Goal: Task Accomplishment & Management: Manage account settings

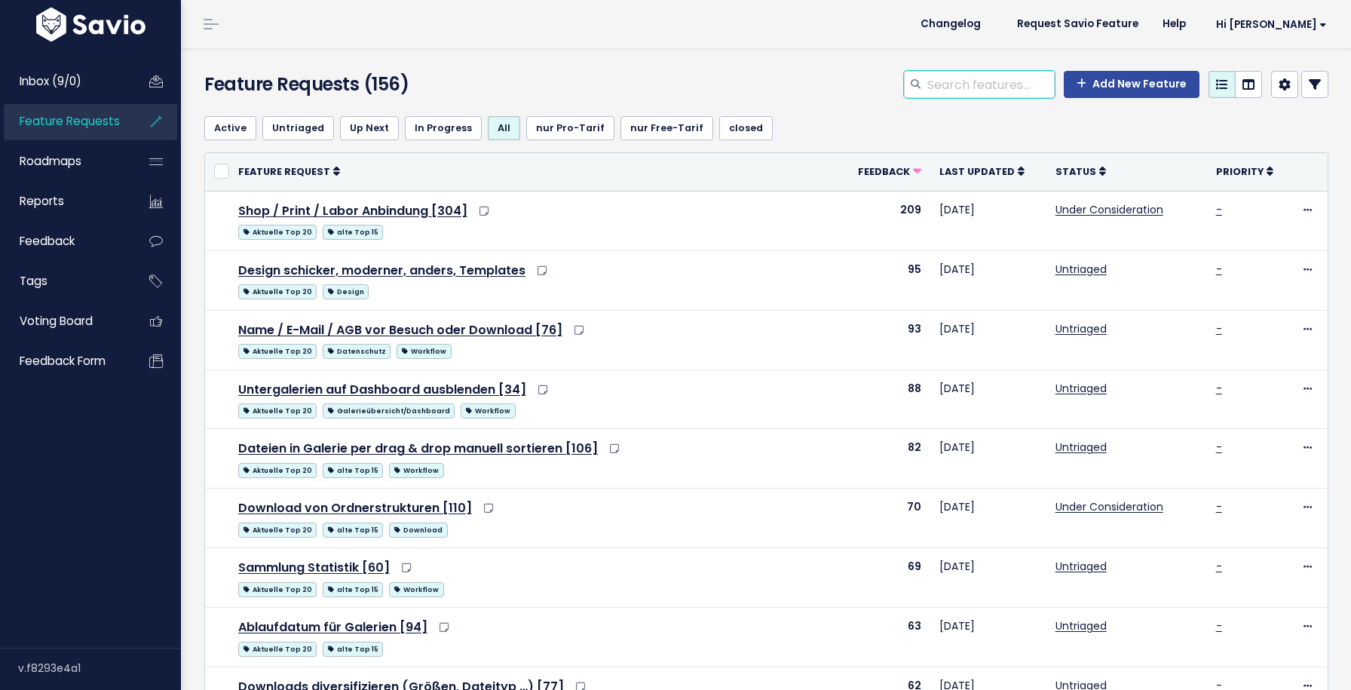
click at [948, 89] on input "search" at bounding box center [990, 84] width 129 height 27
type input "bulk"
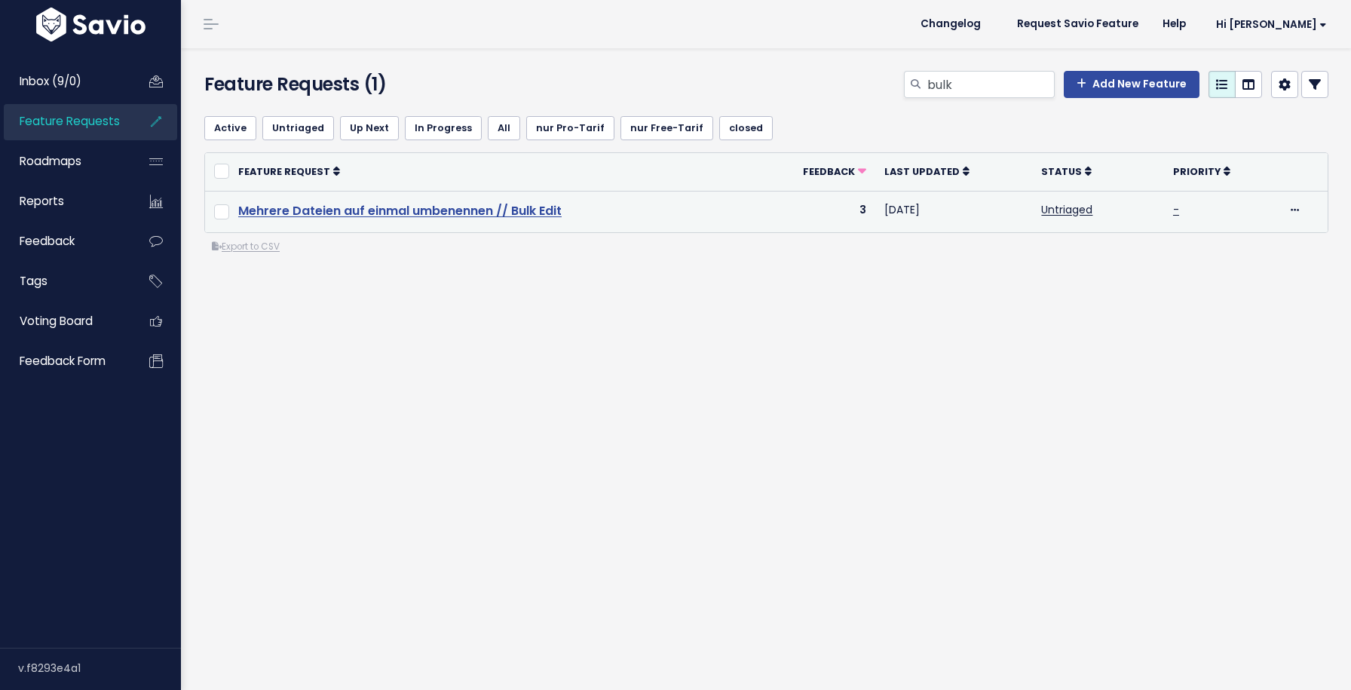
click at [346, 209] on link "Mehrere Dateien auf einmal umbenennen // Bulk Edit" at bounding box center [399, 210] width 323 height 17
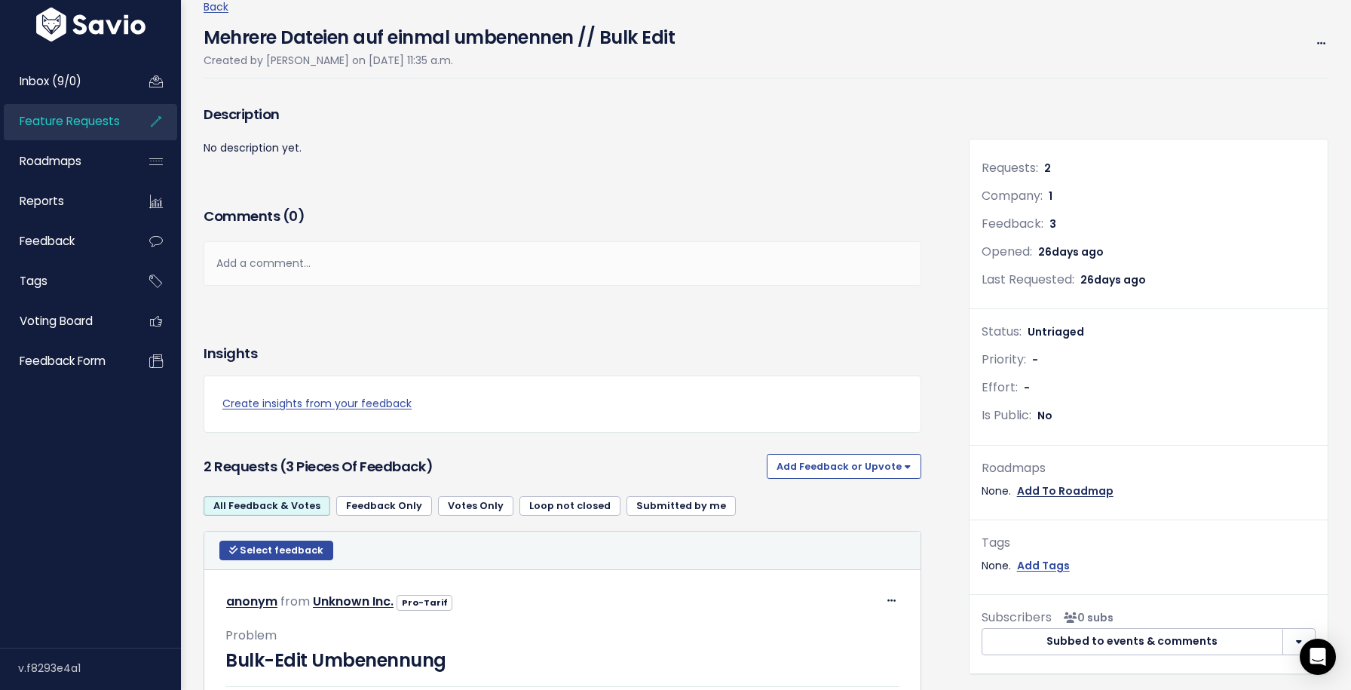
scroll to position [132, 0]
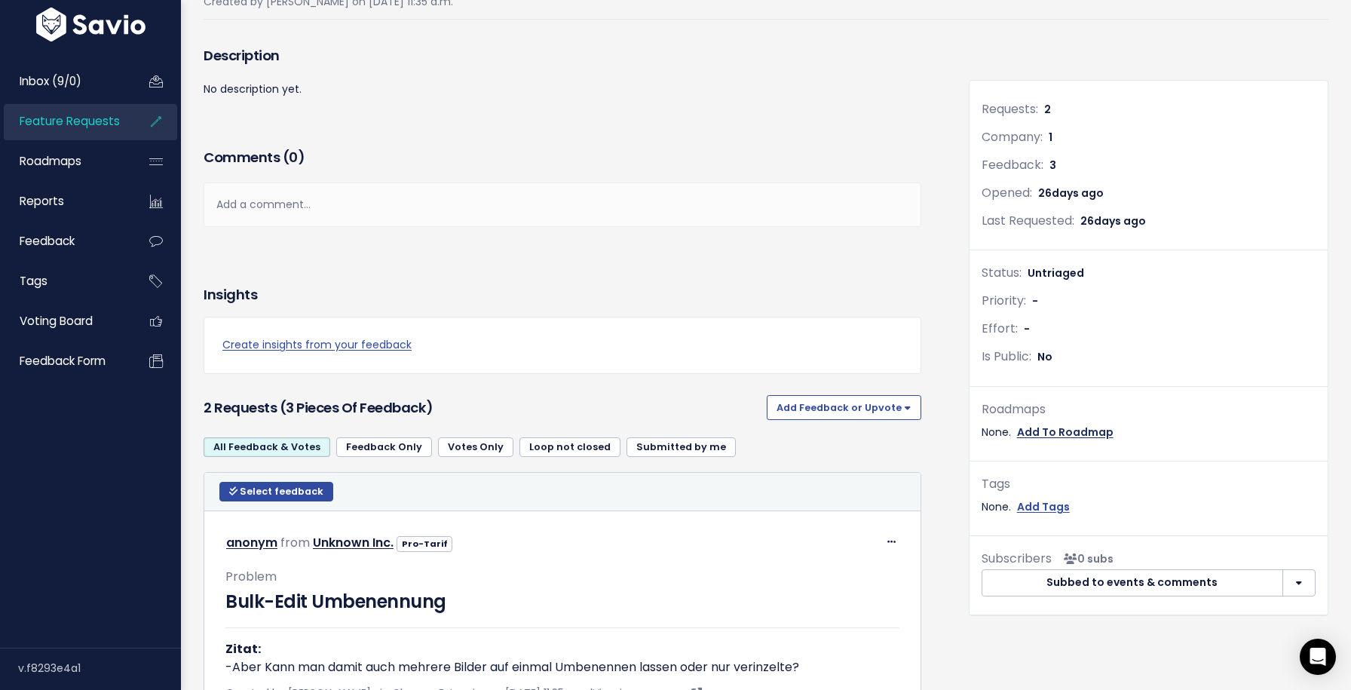
click at [1062, 428] on link "Add To Roadmap" at bounding box center [1065, 432] width 97 height 19
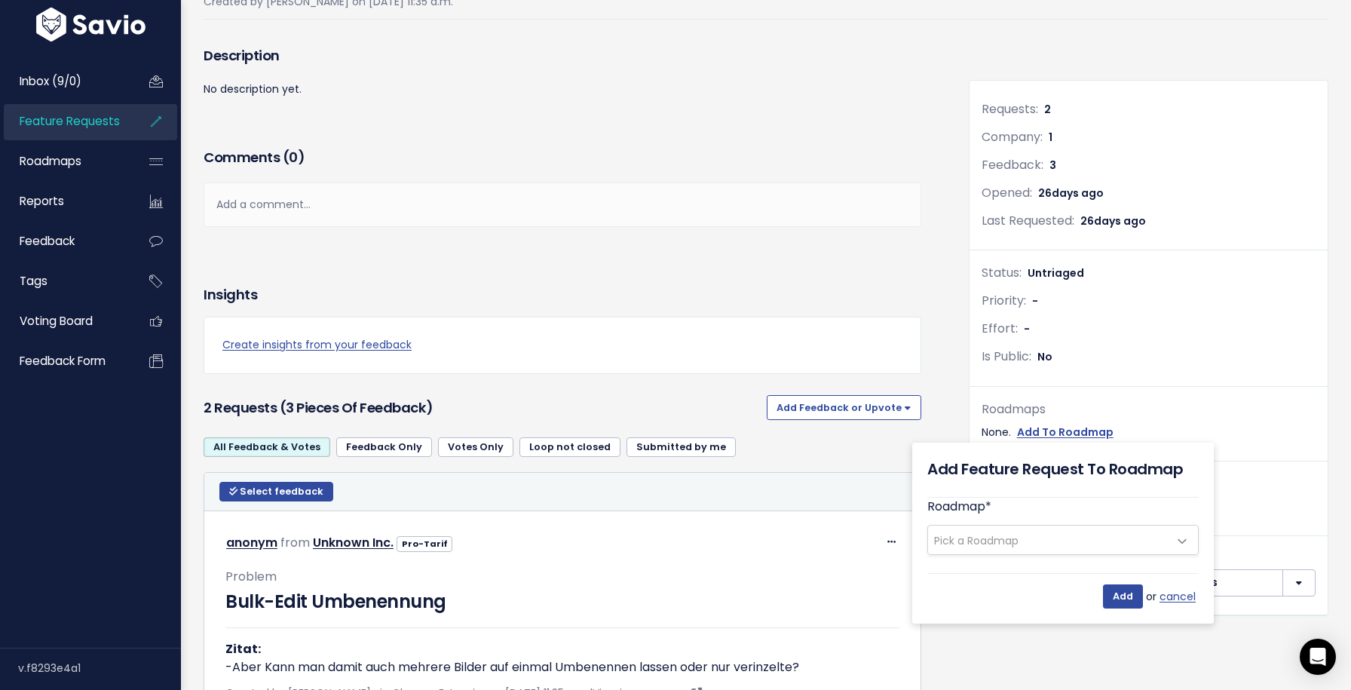
click at [982, 544] on span "Pick a Roadmap" at bounding box center [976, 540] width 84 height 15
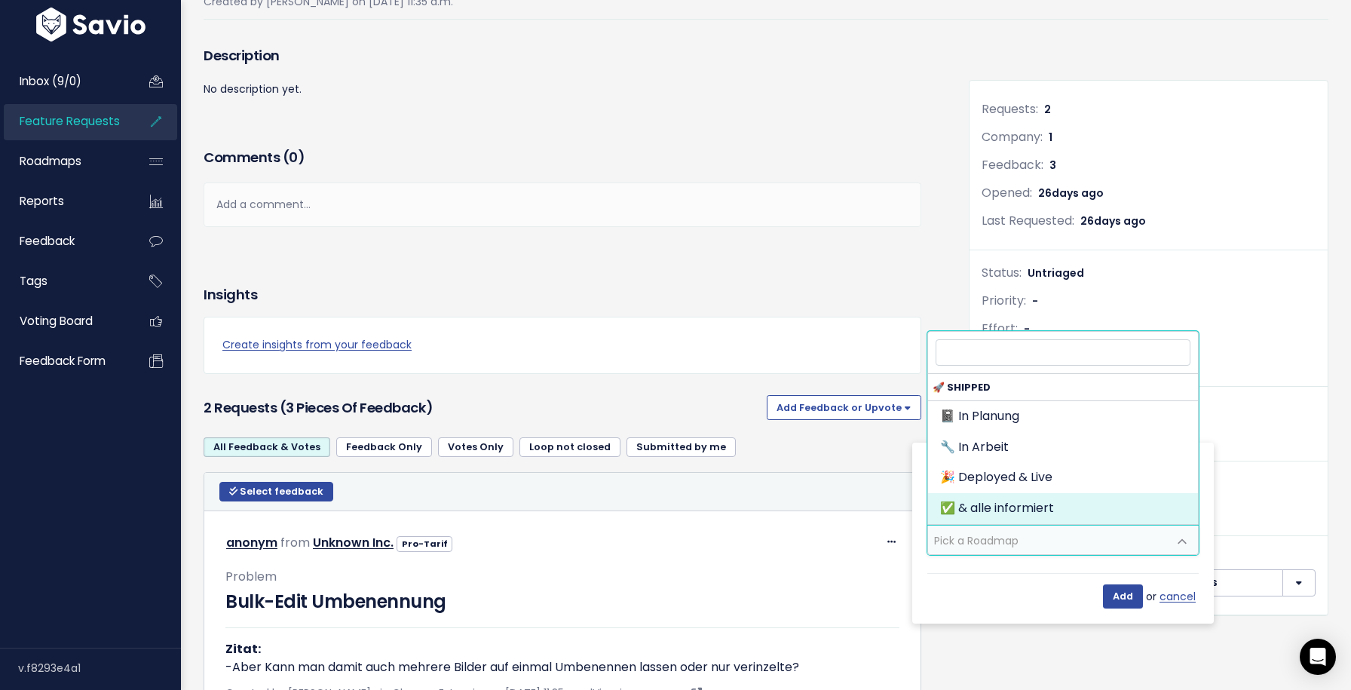
select select "797"
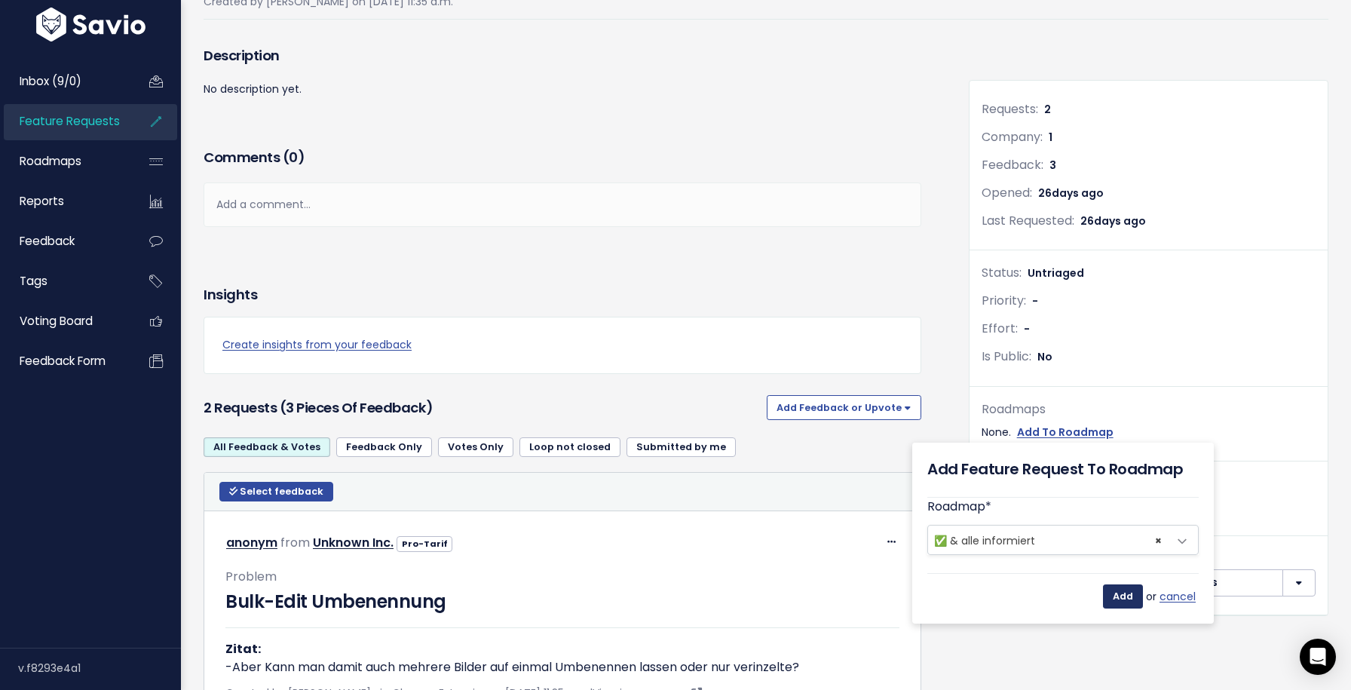
click at [1123, 599] on input "Add" at bounding box center [1123, 596] width 40 height 24
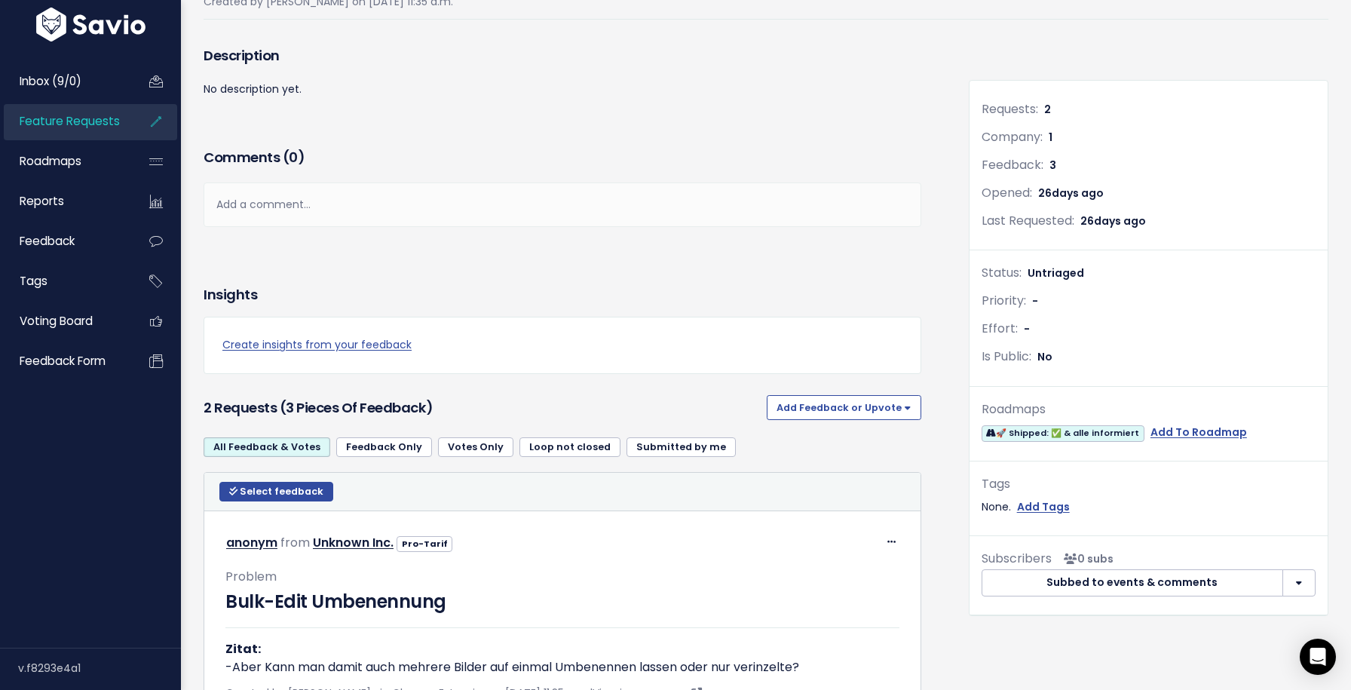
scroll to position [0, 0]
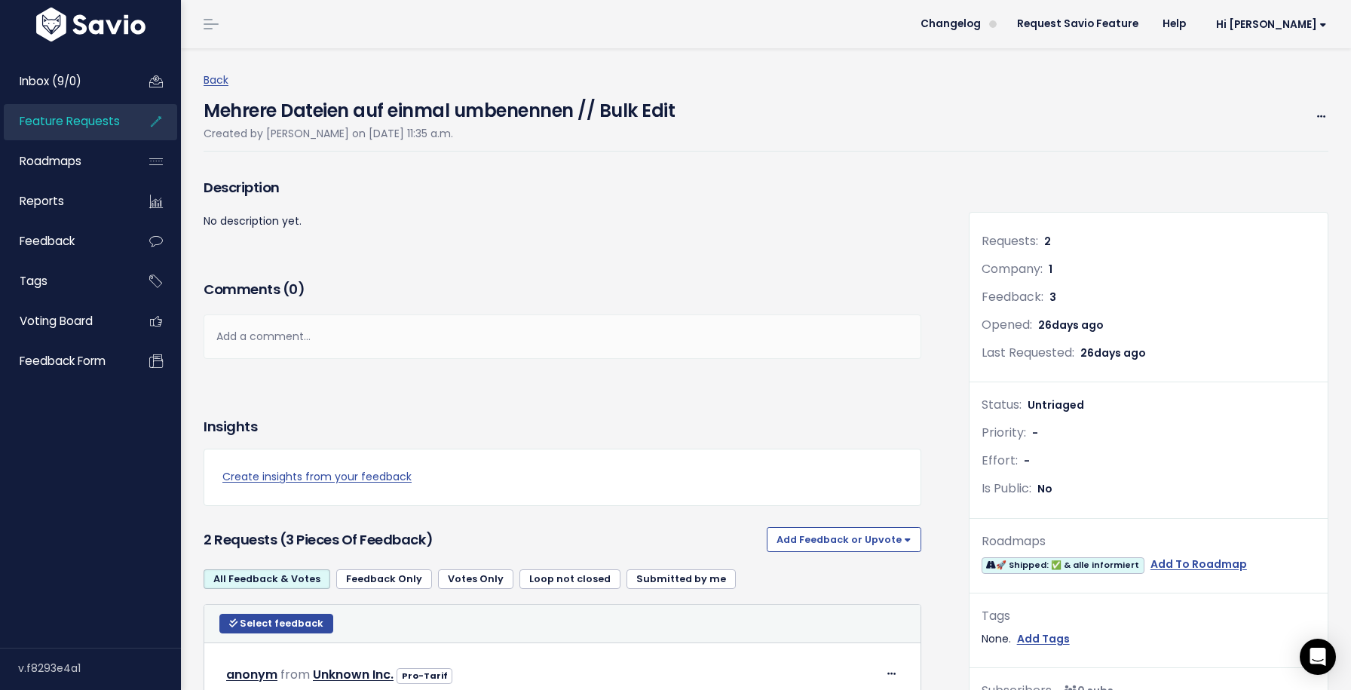
click at [115, 120] on span "Feature Requests" at bounding box center [70, 121] width 100 height 16
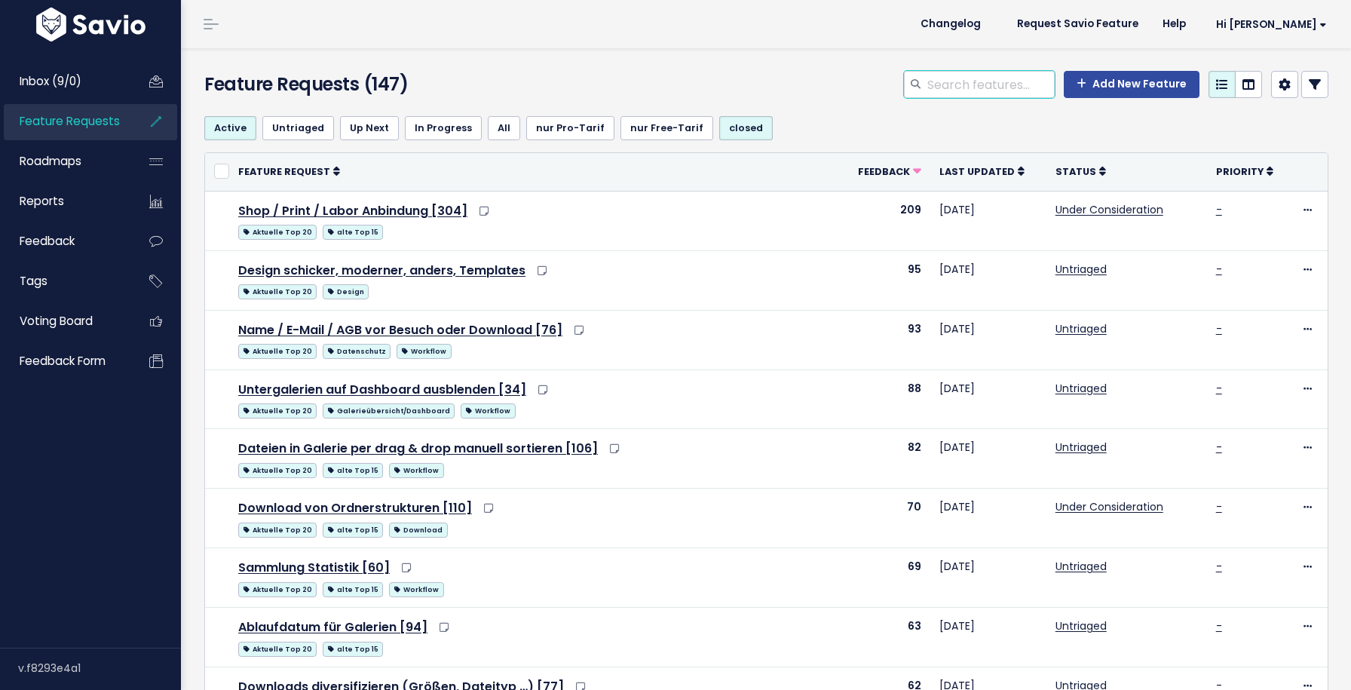
click at [948, 90] on input "search" at bounding box center [990, 84] width 129 height 27
type input "umbenennen"
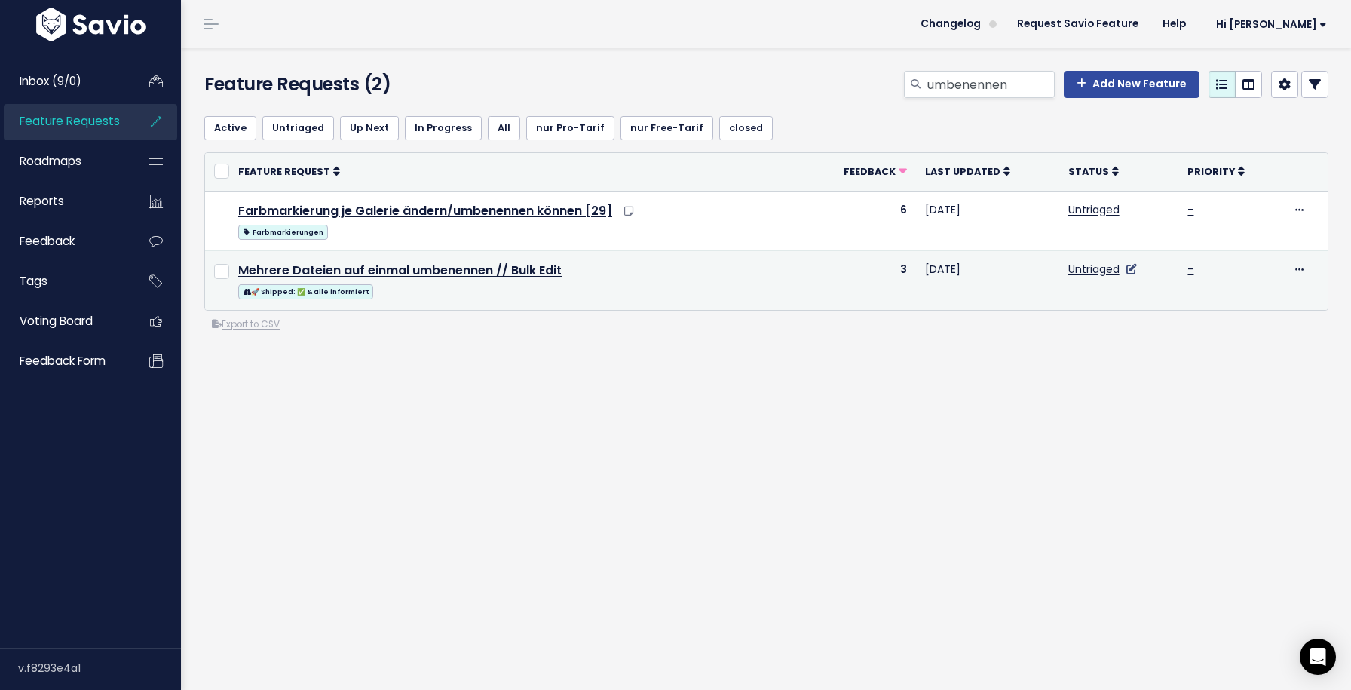
click at [1129, 265] on icon at bounding box center [1131, 269] width 11 height 11
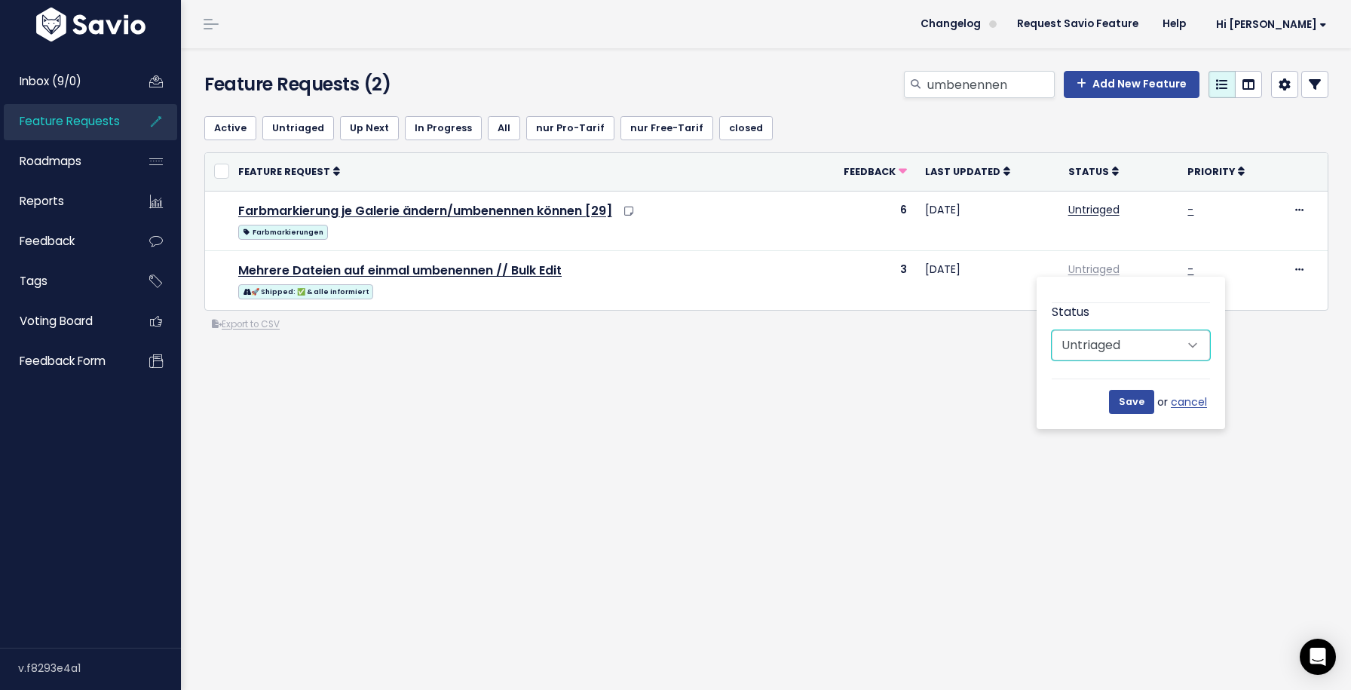
click at [1123, 350] on select "Untriaged Under Consideration Planned In Progress Shipped Closed Won't do" at bounding box center [1131, 345] width 158 height 30
select select "SHIPPED"
click at [1052, 330] on select "Untriaged Under Consideration Planned In Progress Shipped Closed Won't do" at bounding box center [1131, 345] width 158 height 30
click at [1124, 397] on input "Save" at bounding box center [1131, 402] width 45 height 24
click at [948, 84] on input "umbenennen" at bounding box center [990, 84] width 129 height 27
